Goal: Download file/media

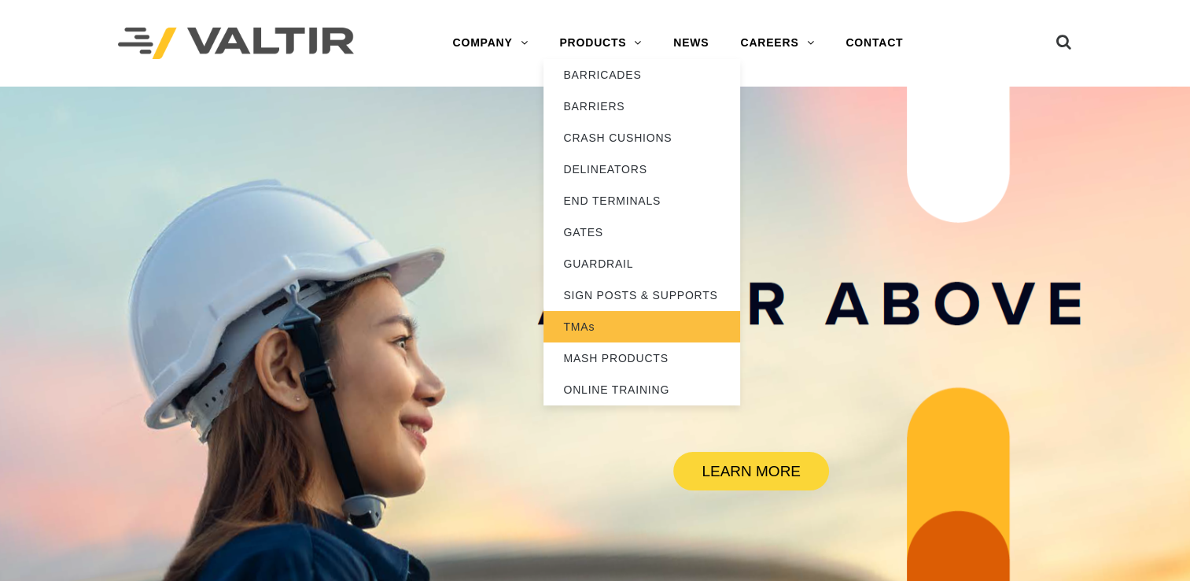
click at [585, 319] on link "TMAs" at bounding box center [642, 326] width 197 height 31
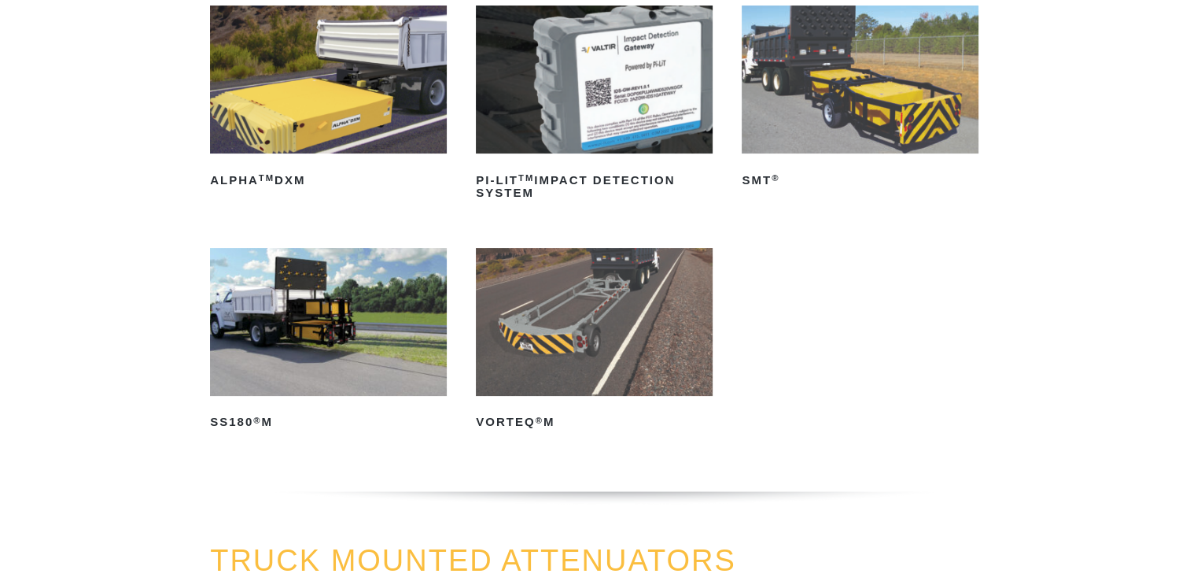
scroll to position [304, 0]
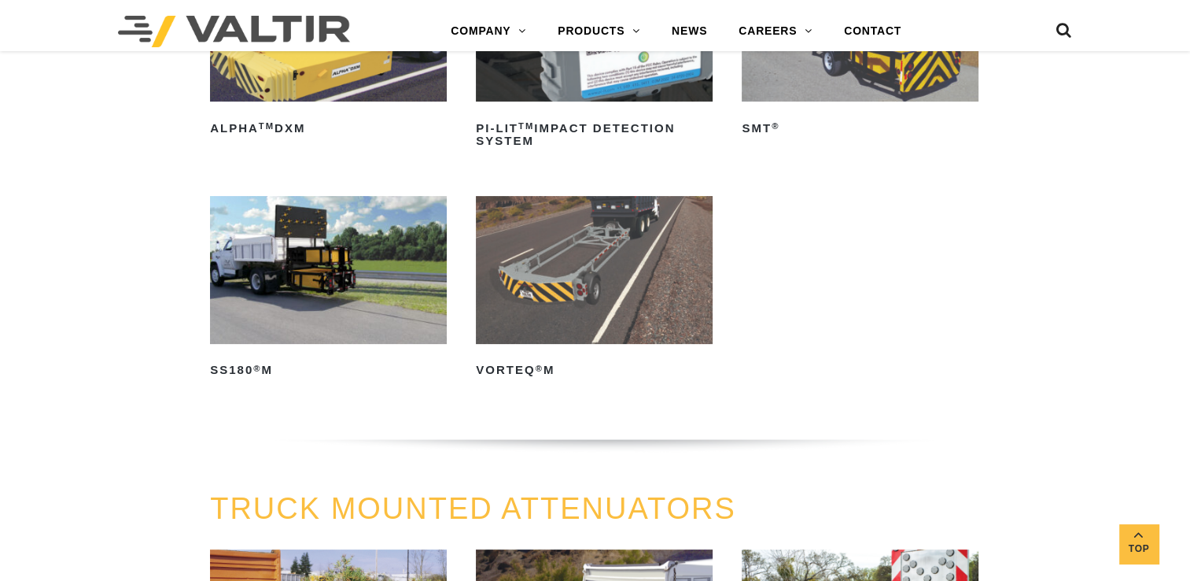
click at [596, 316] on img at bounding box center [594, 270] width 237 height 148
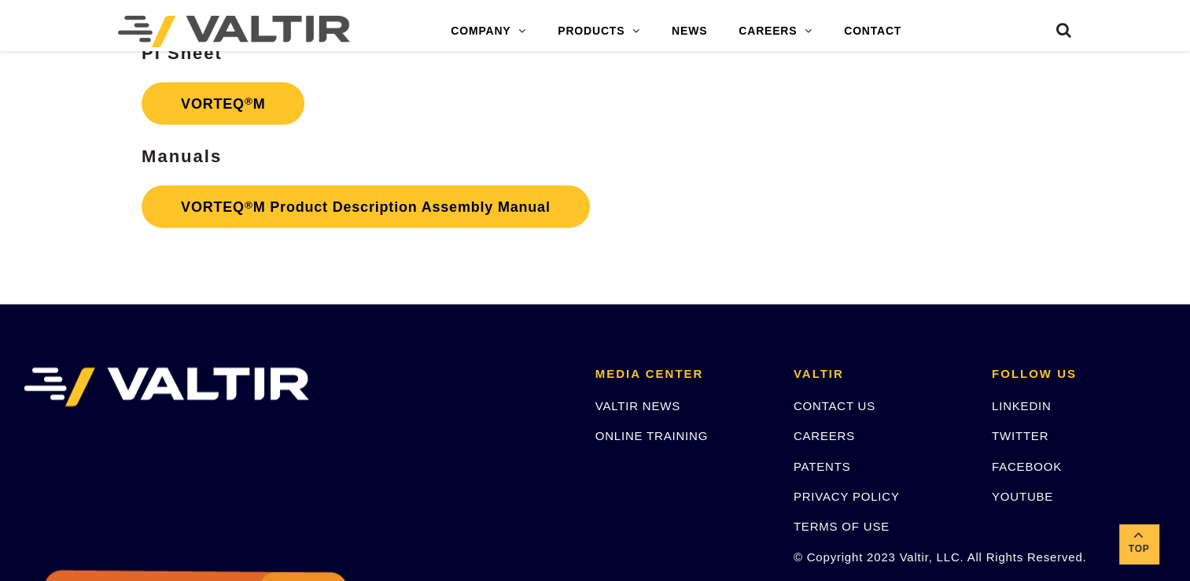
scroll to position [3125, 0]
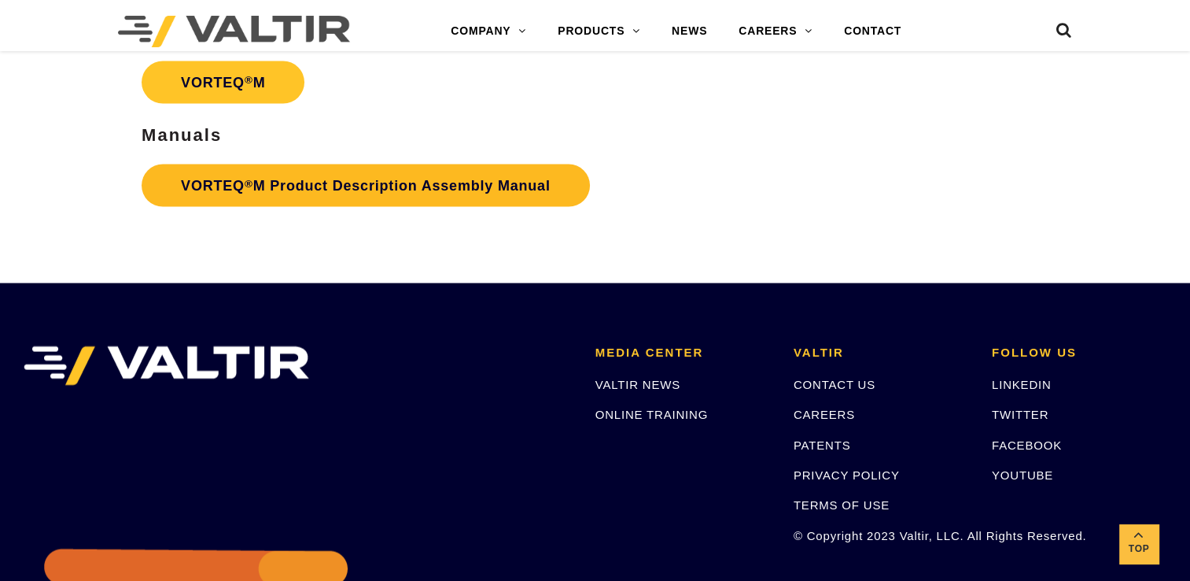
click at [545, 180] on link "VORTEQ ® M Product Description Assembly Manual" at bounding box center [366, 185] width 448 height 42
